Goal: Information Seeking & Learning: Learn about a topic

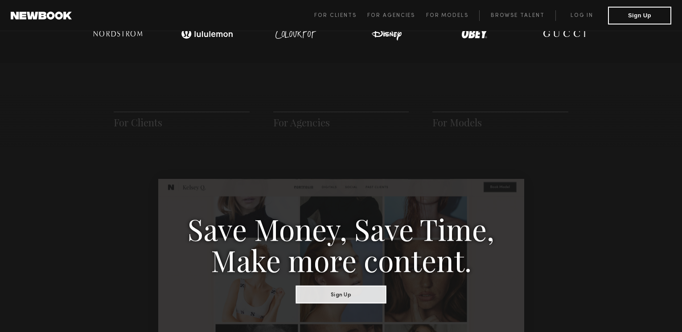
scroll to position [356, 0]
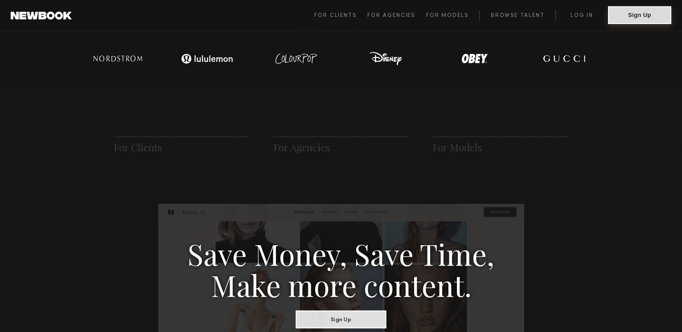
click at [635, 14] on button "Sign Up" at bounding box center [639, 15] width 63 height 18
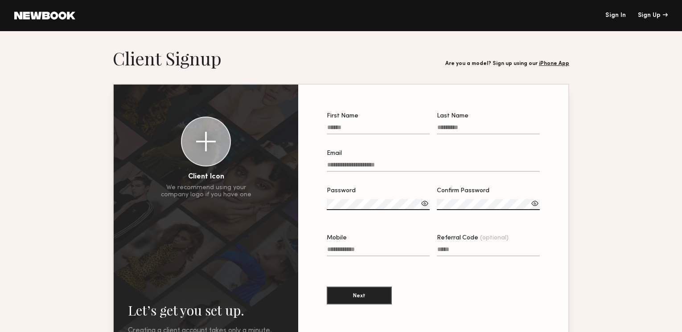
click at [548, 63] on link "iPhone App" at bounding box center [554, 63] width 30 height 5
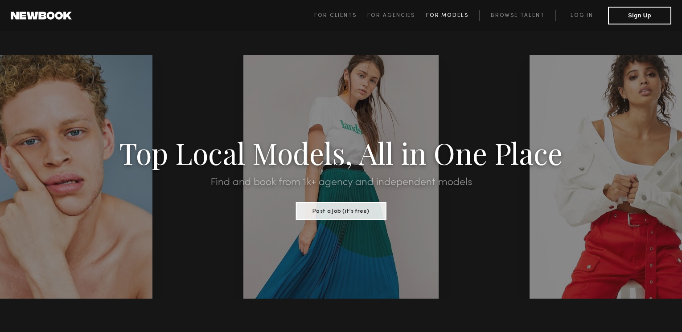
click at [454, 15] on span "For Models" at bounding box center [447, 15] width 42 height 5
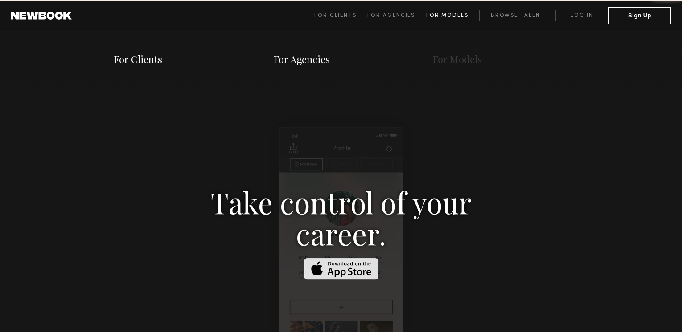
scroll to position [1282, 0]
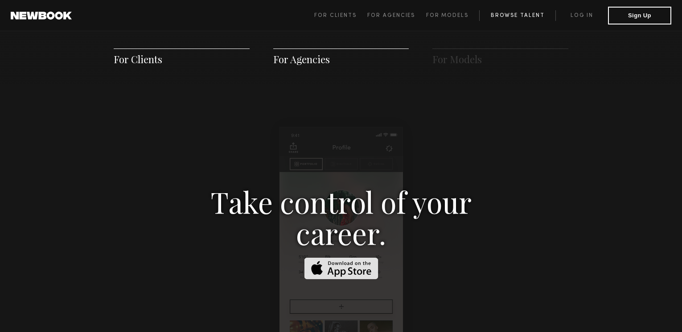
click at [508, 15] on link "Browse Talent" at bounding box center [517, 15] width 76 height 11
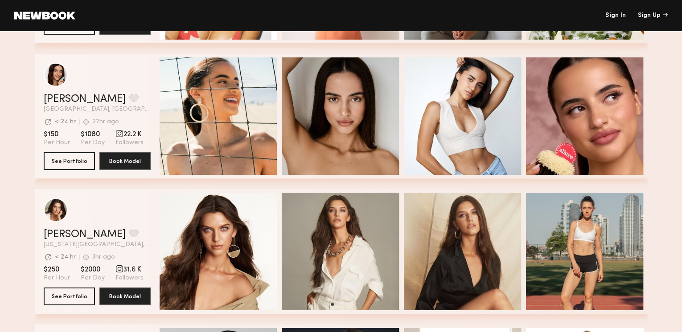
scroll to position [2183, 0]
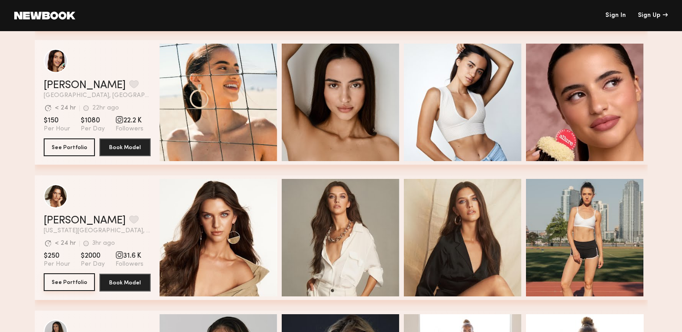
click at [68, 284] on button "See Portfolio" at bounding box center [69, 283] width 51 height 18
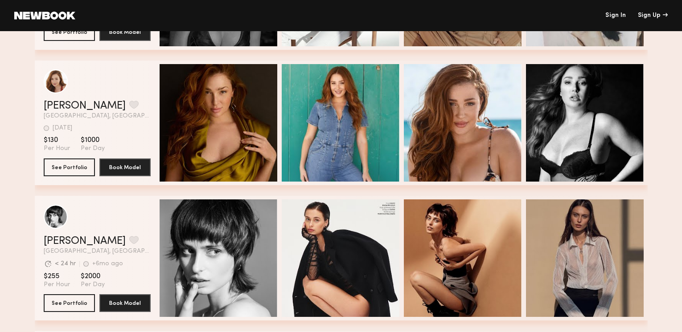
scroll to position [2763, 0]
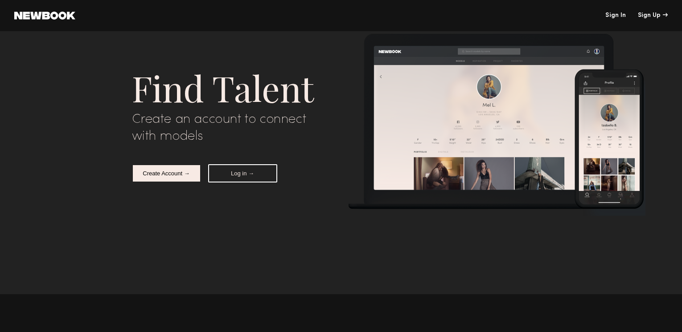
click at [47, 16] on link at bounding box center [44, 16] width 61 height 8
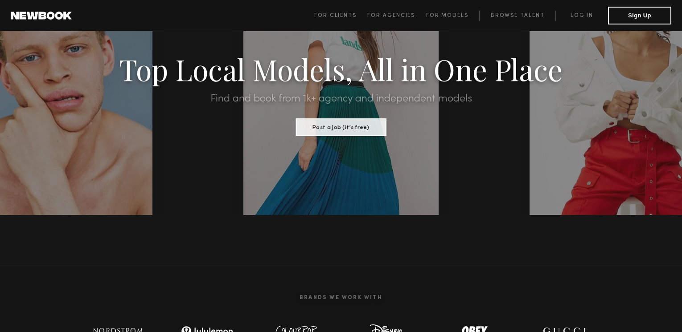
scroll to position [134, 0]
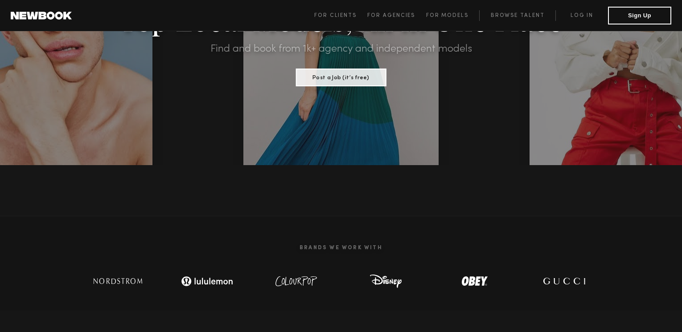
click at [207, 284] on img at bounding box center [207, 282] width 62 height 18
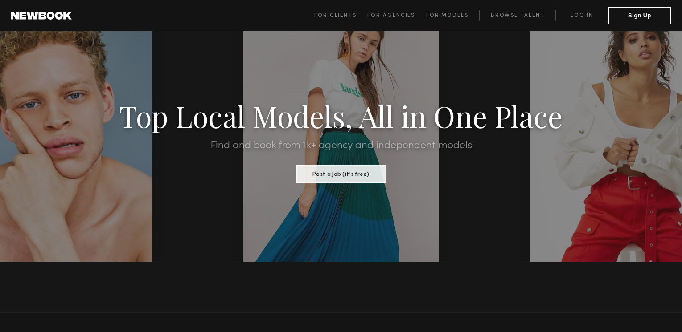
scroll to position [0, 0]
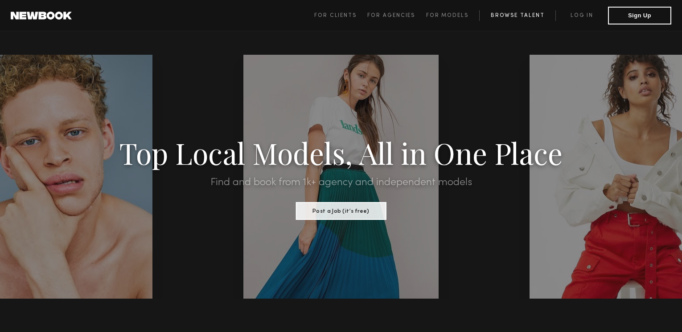
click at [524, 16] on link "Browse Talent" at bounding box center [517, 15] width 76 height 11
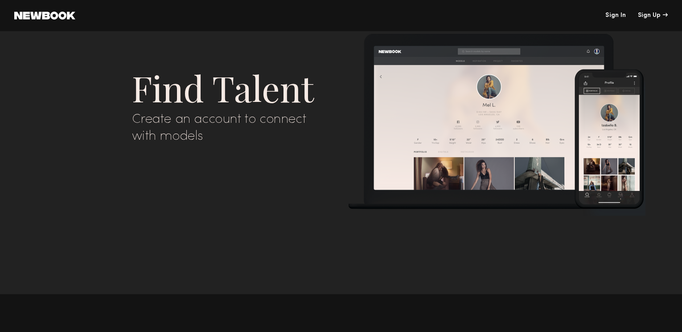
scroll to position [2718, 0]
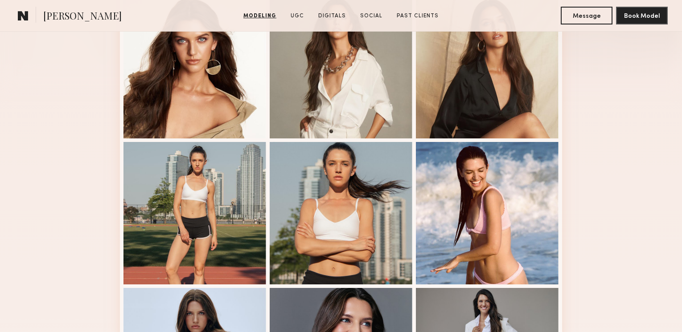
scroll to position [134, 0]
